Goal: Task Accomplishment & Management: Complete application form

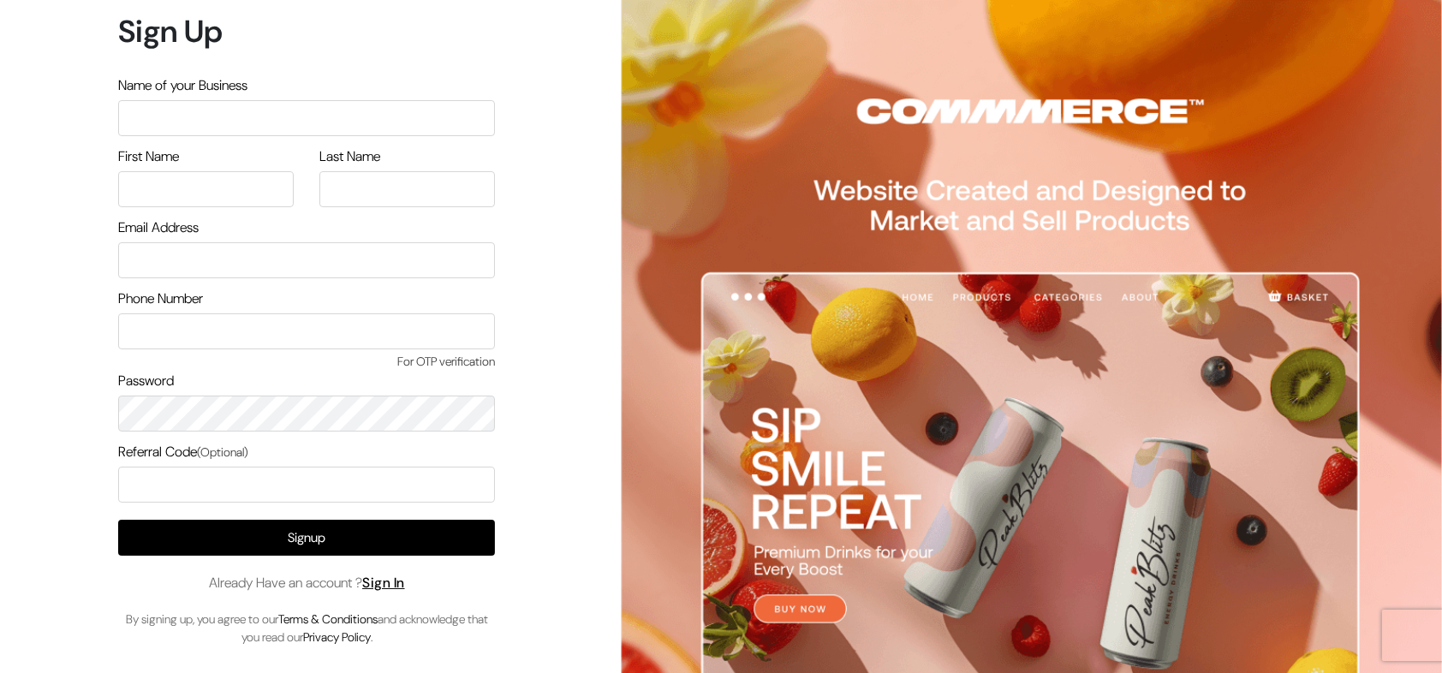
type input "arasanstore"
click at [190, 201] on input "text" at bounding box center [206, 189] width 176 height 36
type input "arasan"
click at [421, 203] on input "text" at bounding box center [407, 189] width 176 height 36
type input "arasan"
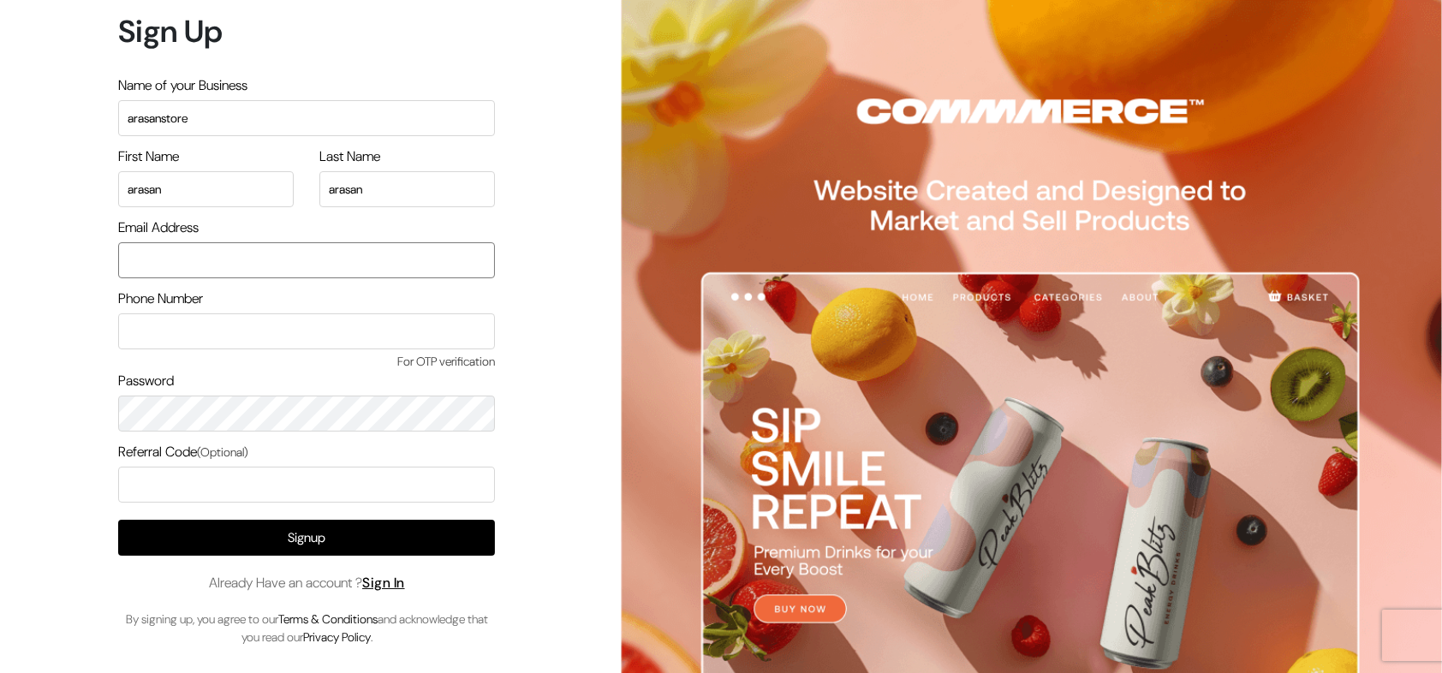
click at [225, 248] on input "email" at bounding box center [306, 260] width 377 height 36
drag, startPoint x: 167, startPoint y: 263, endPoint x: 176, endPoint y: 263, distance: 9.4
click at [166, 263] on input "[EMAIL_ADDRESS][DOMAIN_NAME]" at bounding box center [306, 260] width 377 height 36
type input "[EMAIL_ADDRESS][DOMAIN_NAME]"
click at [237, 333] on input "text" at bounding box center [306, 331] width 377 height 36
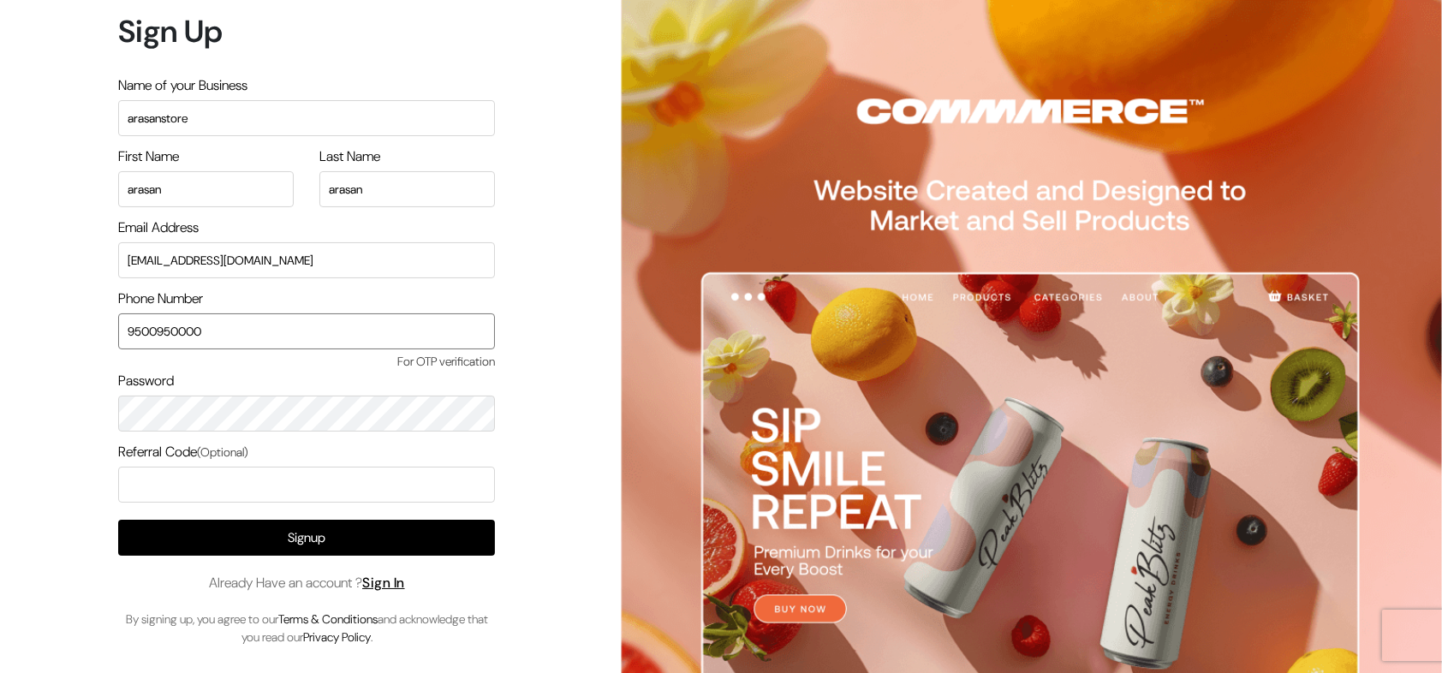
drag, startPoint x: 189, startPoint y: 337, endPoint x: 223, endPoint y: 334, distance: 33.6
click at [223, 334] on input "9500950000" at bounding box center [306, 331] width 377 height 36
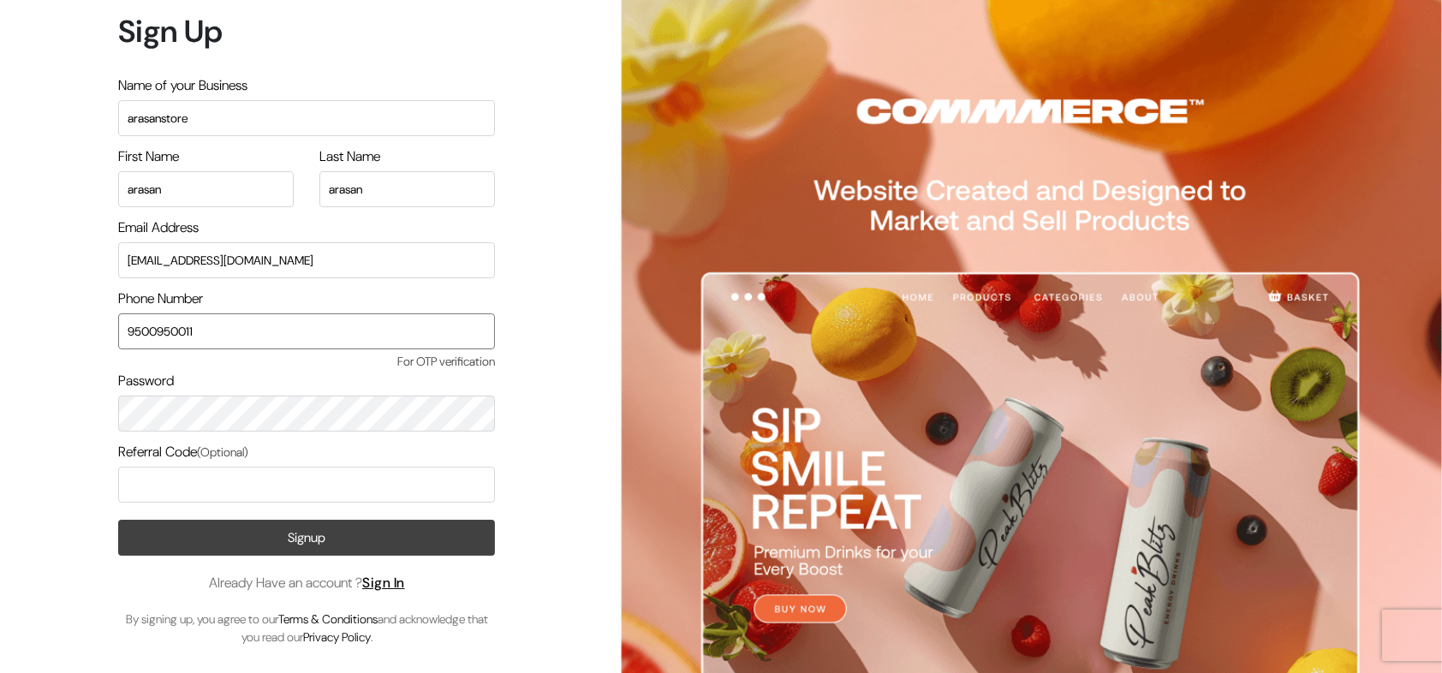
type input "9500950011"
click at [210, 534] on button "Signup" at bounding box center [306, 538] width 377 height 36
